Goal: Transaction & Acquisition: Purchase product/service

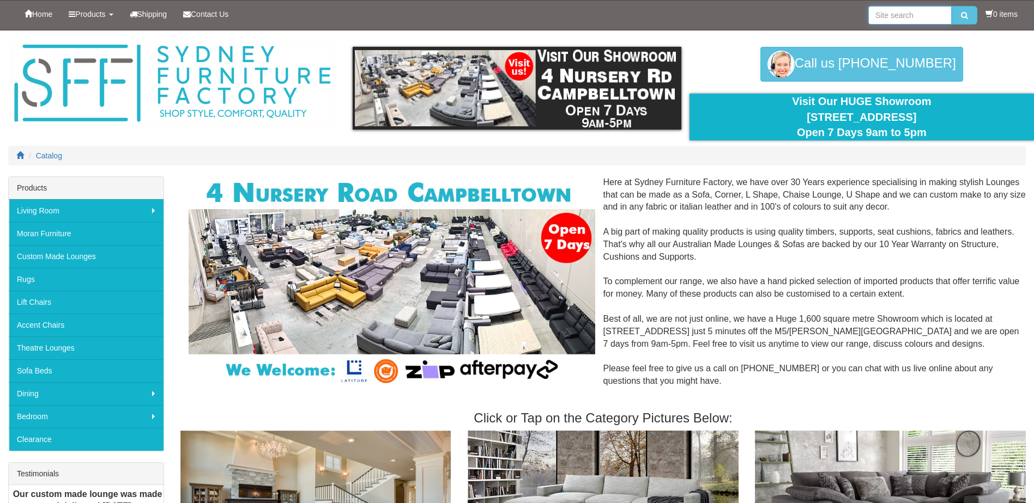
click at [904, 17] on input "search" at bounding box center [909, 15] width 83 height 19
type input "[GEOGRAPHIC_DATA]"
click at [951, 6] on button "submit" at bounding box center [964, 15] width 26 height 19
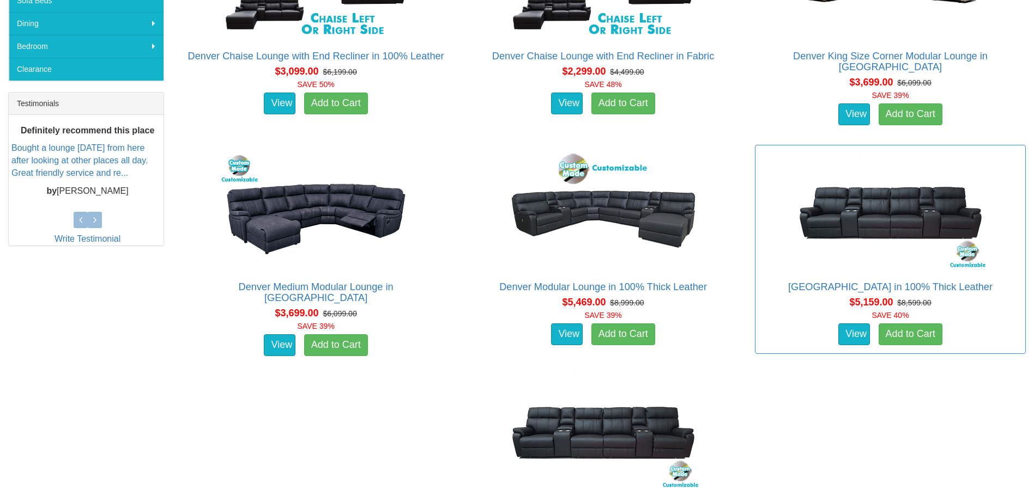
scroll to position [490, 0]
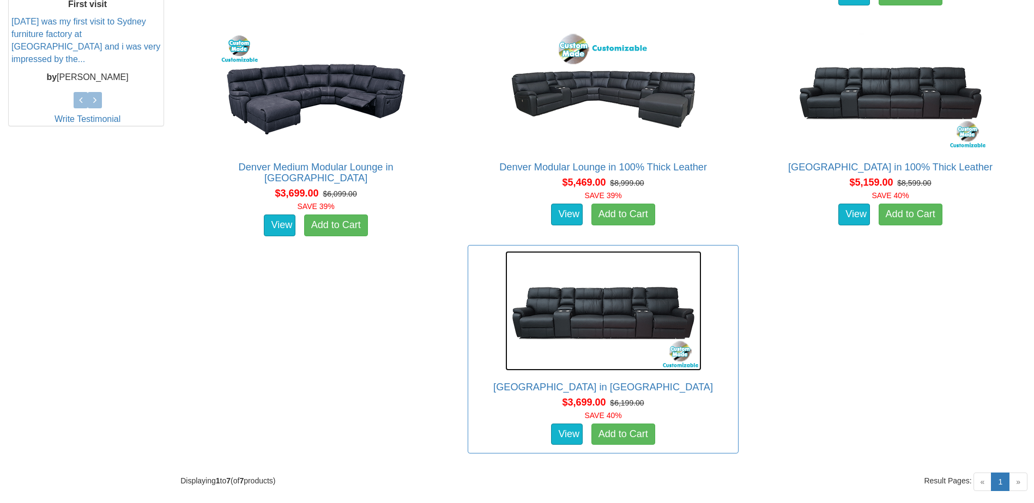
click at [505, 290] on img at bounding box center [603, 311] width 196 height 120
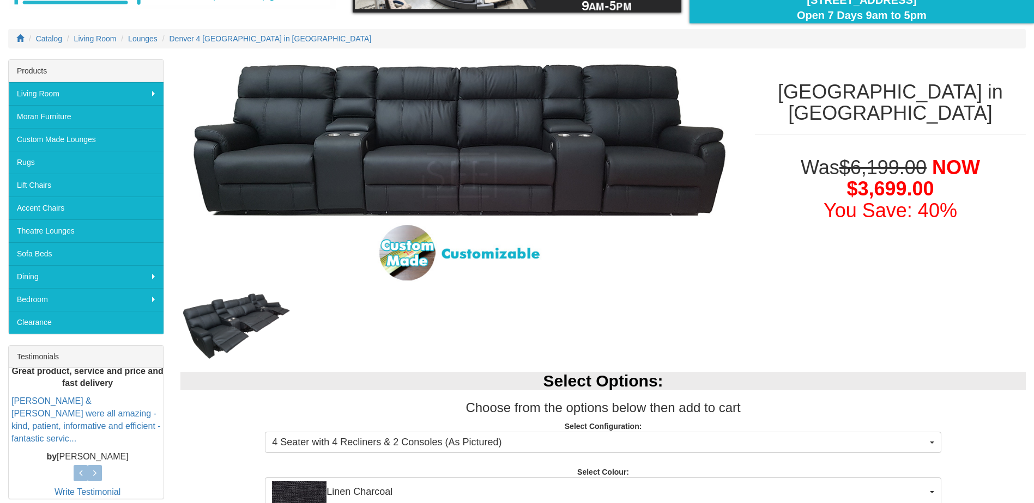
scroll to position [272, 0]
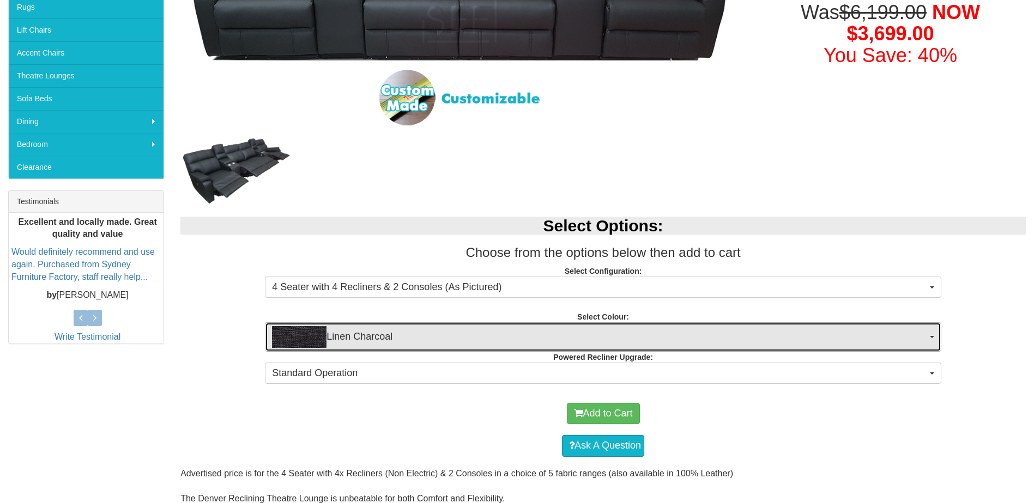
click at [509, 335] on span "Linen Charcoal" at bounding box center [599, 337] width 655 height 22
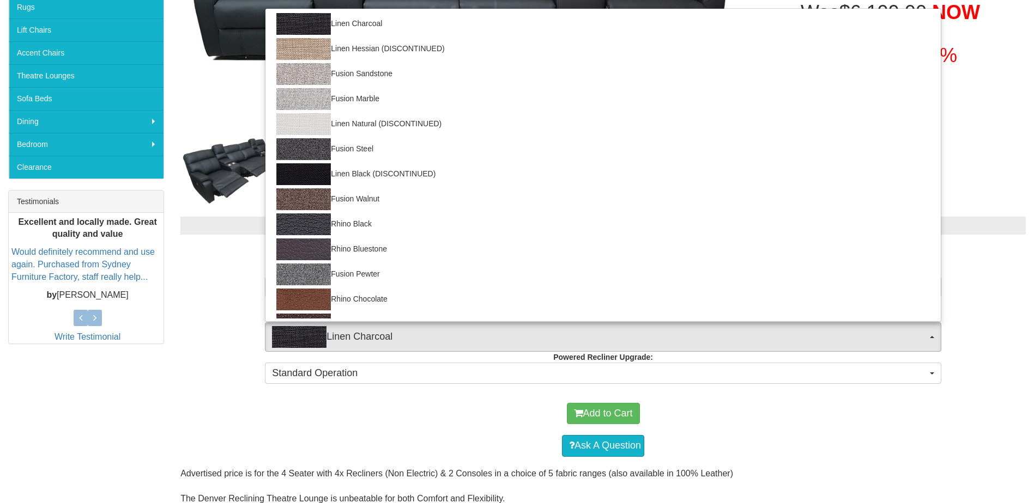
click at [384, 412] on div "Add to Cart" at bounding box center [603, 414] width 834 height 33
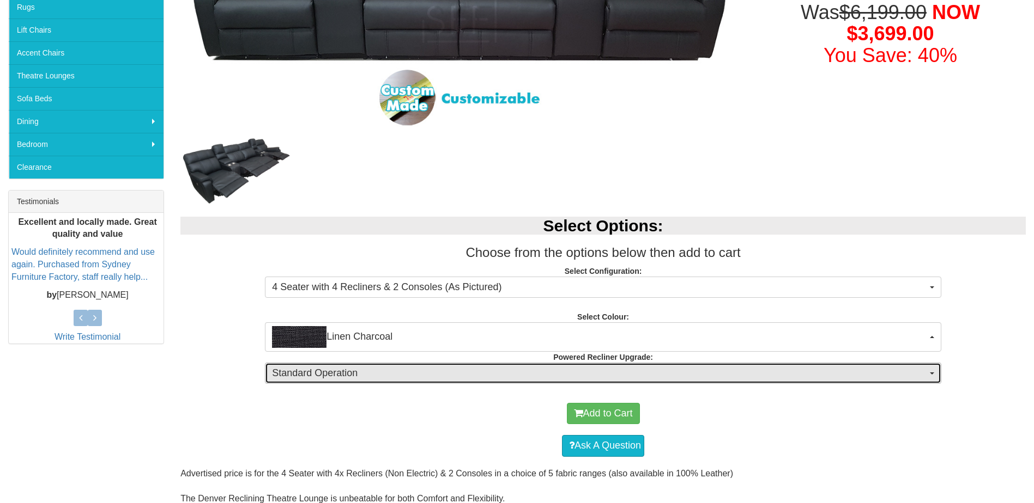
click at [423, 373] on span "Standard Operation" at bounding box center [599, 374] width 655 height 14
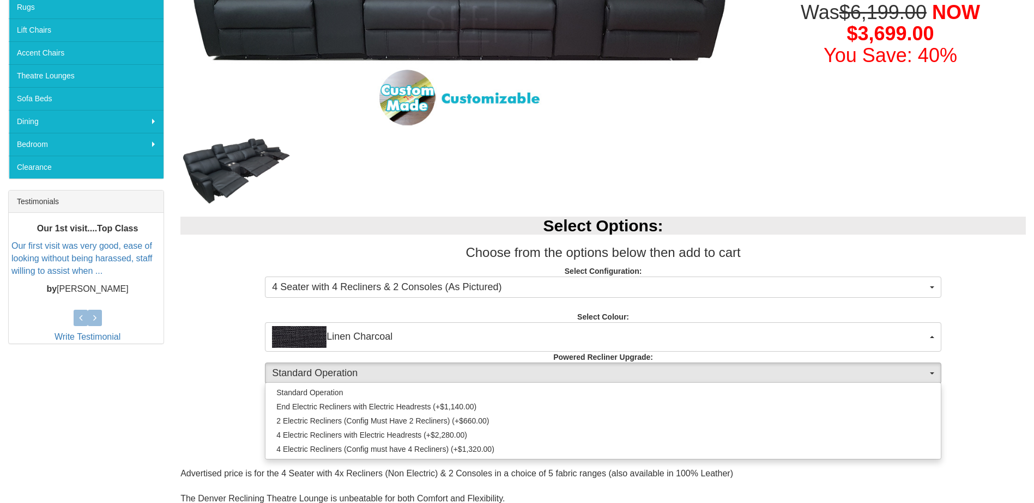
click at [197, 391] on div "Select Options: Choose from the options below then add to cart Select Configura…" at bounding box center [602, 299] width 861 height 186
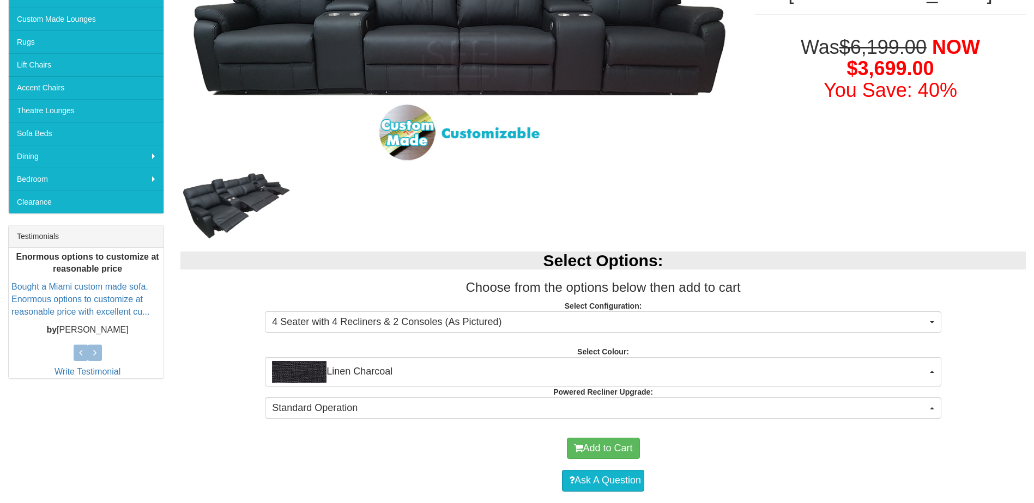
scroll to position [327, 0]
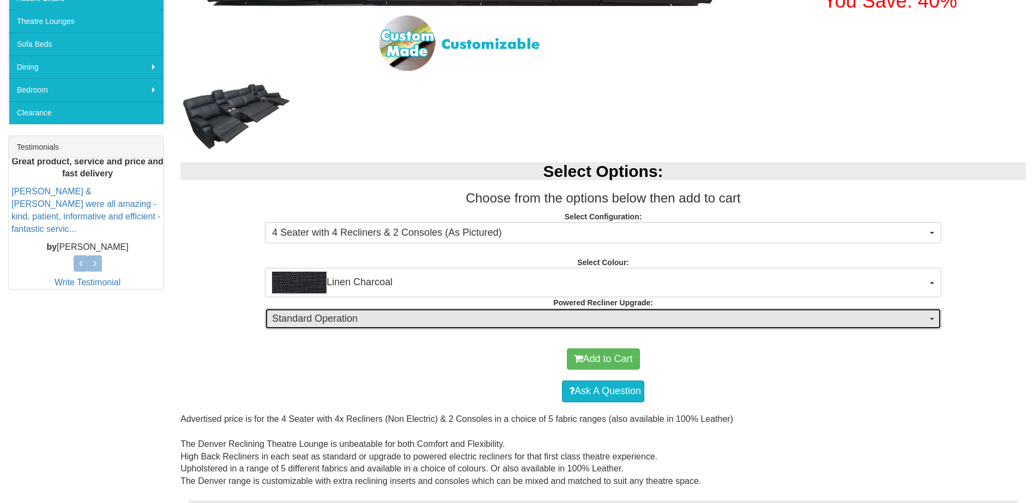
click at [388, 321] on span "Standard Operation" at bounding box center [599, 319] width 655 height 14
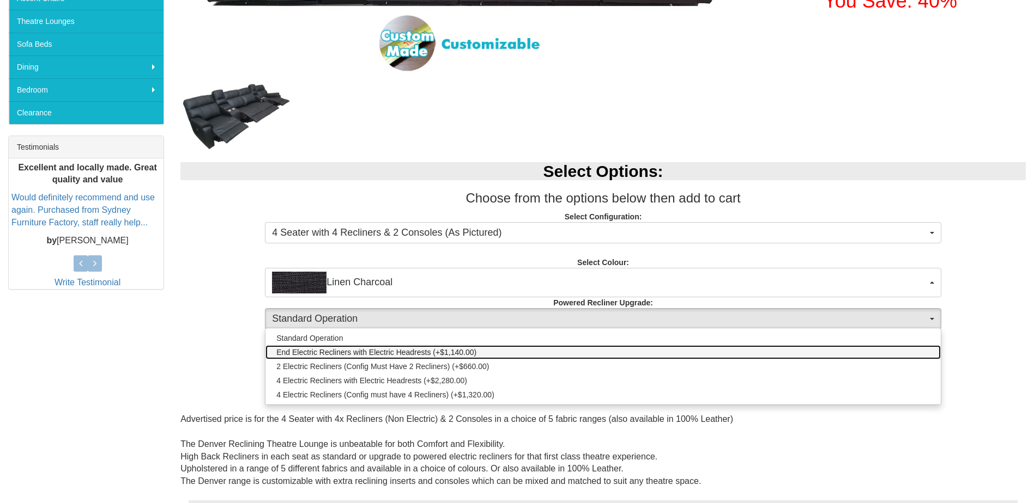
click at [401, 353] on span "End Electric Recliners with Electric Headrests (+$1,140.00)" at bounding box center [376, 352] width 200 height 11
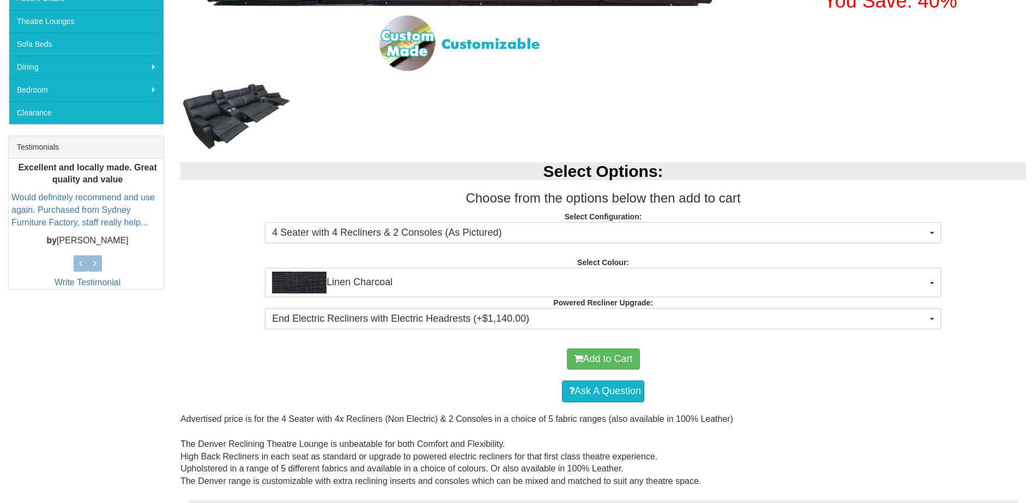
click at [213, 346] on div "Add to Cart" at bounding box center [603, 359] width 834 height 33
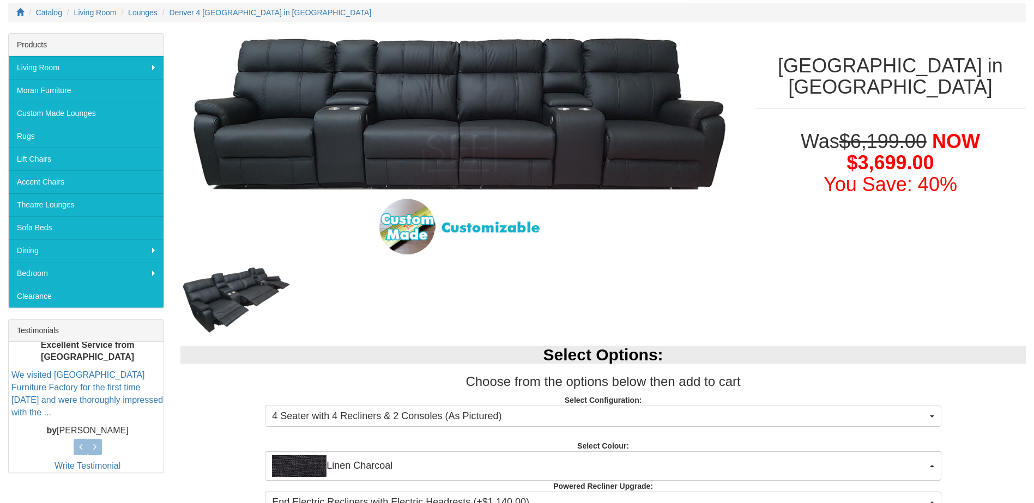
scroll to position [381, 0]
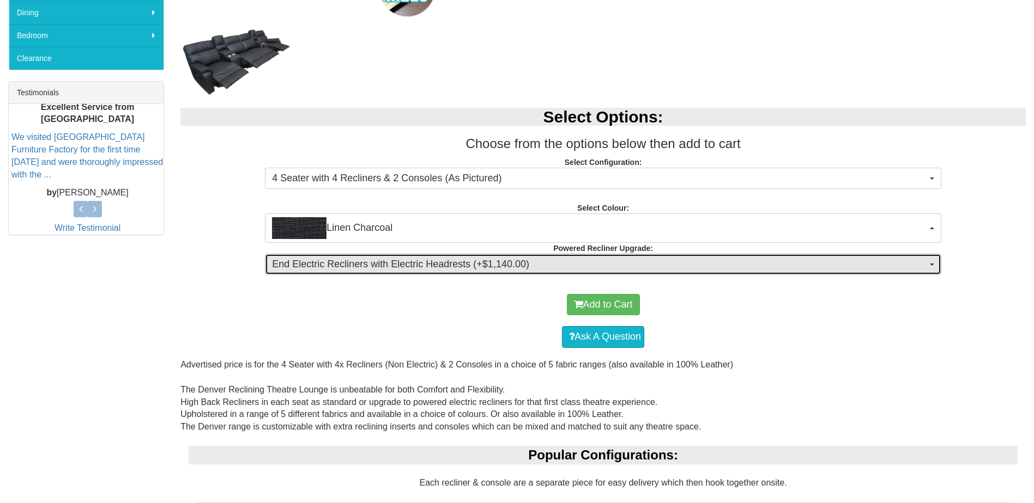
click at [547, 259] on span "End Electric Recliners with Electric Headrests (+$1,140.00)" at bounding box center [599, 265] width 655 height 14
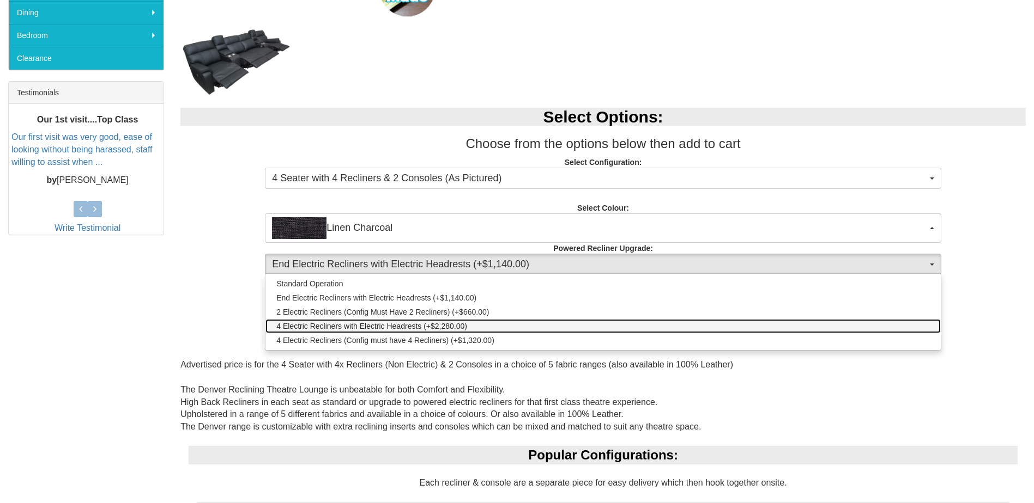
click at [506, 327] on link "4 Electric Recliners with Electric Headrests (+$2,280.00)" at bounding box center [602, 326] width 675 height 14
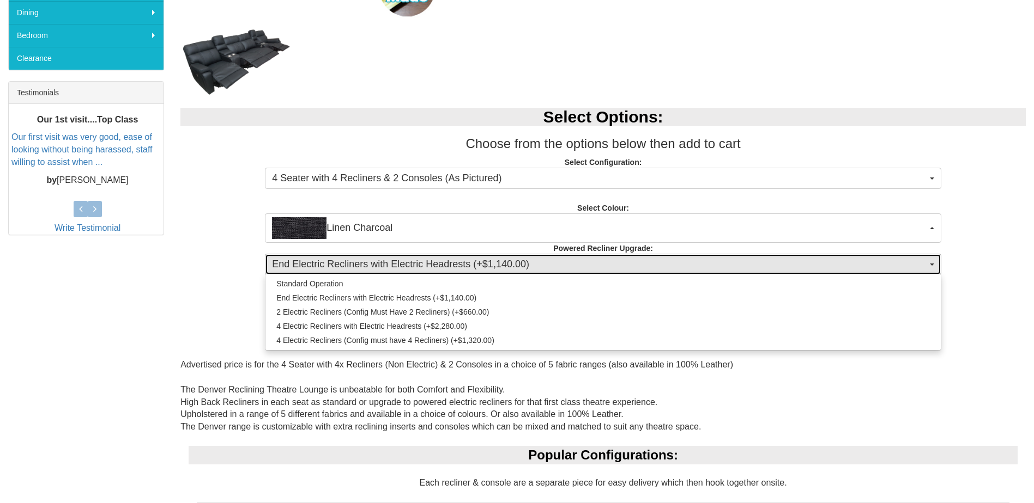
select select "1995"
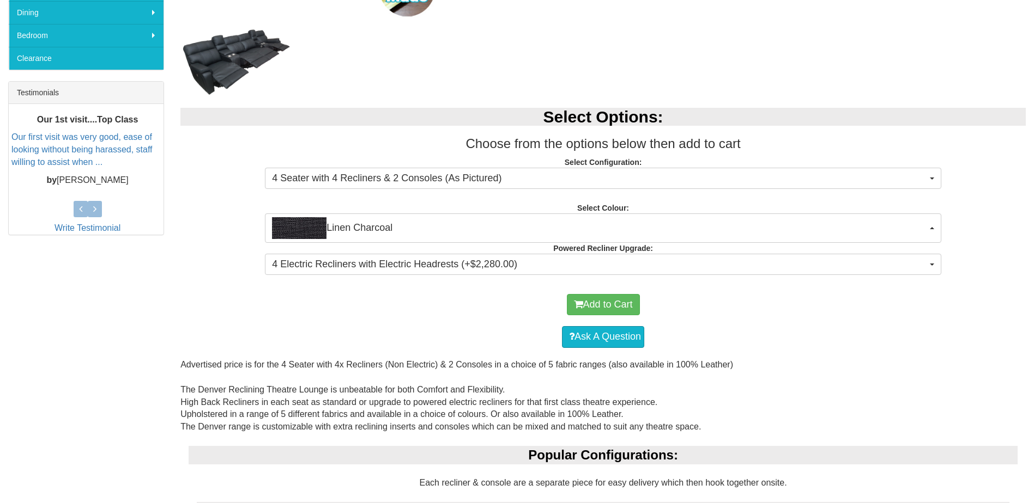
click at [196, 292] on div "Add to Cart" at bounding box center [603, 305] width 834 height 33
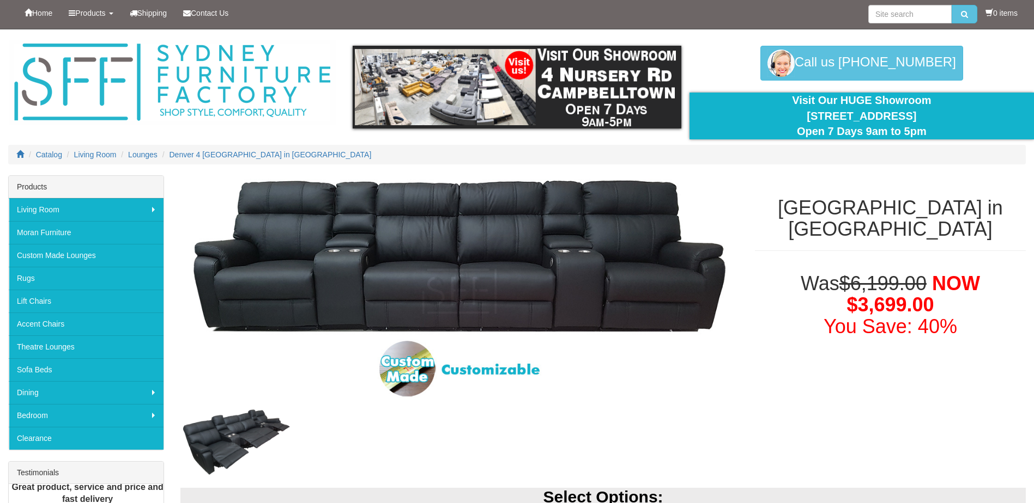
scroll to position [0, 0]
